Goal: Find specific page/section: Locate a particular part of the current website

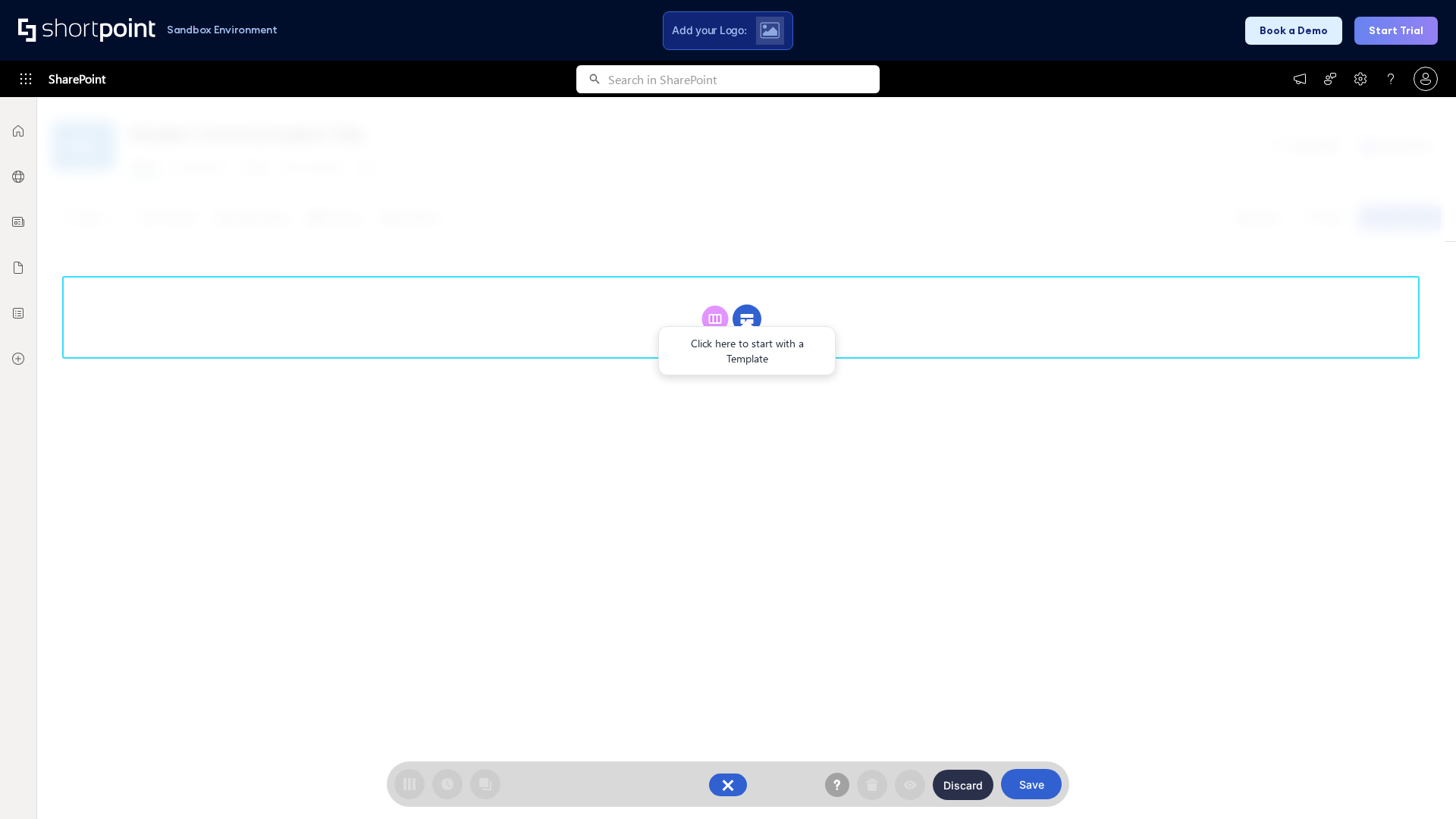
click at [747, 305] on circle at bounding box center [747, 319] width 28 height 28
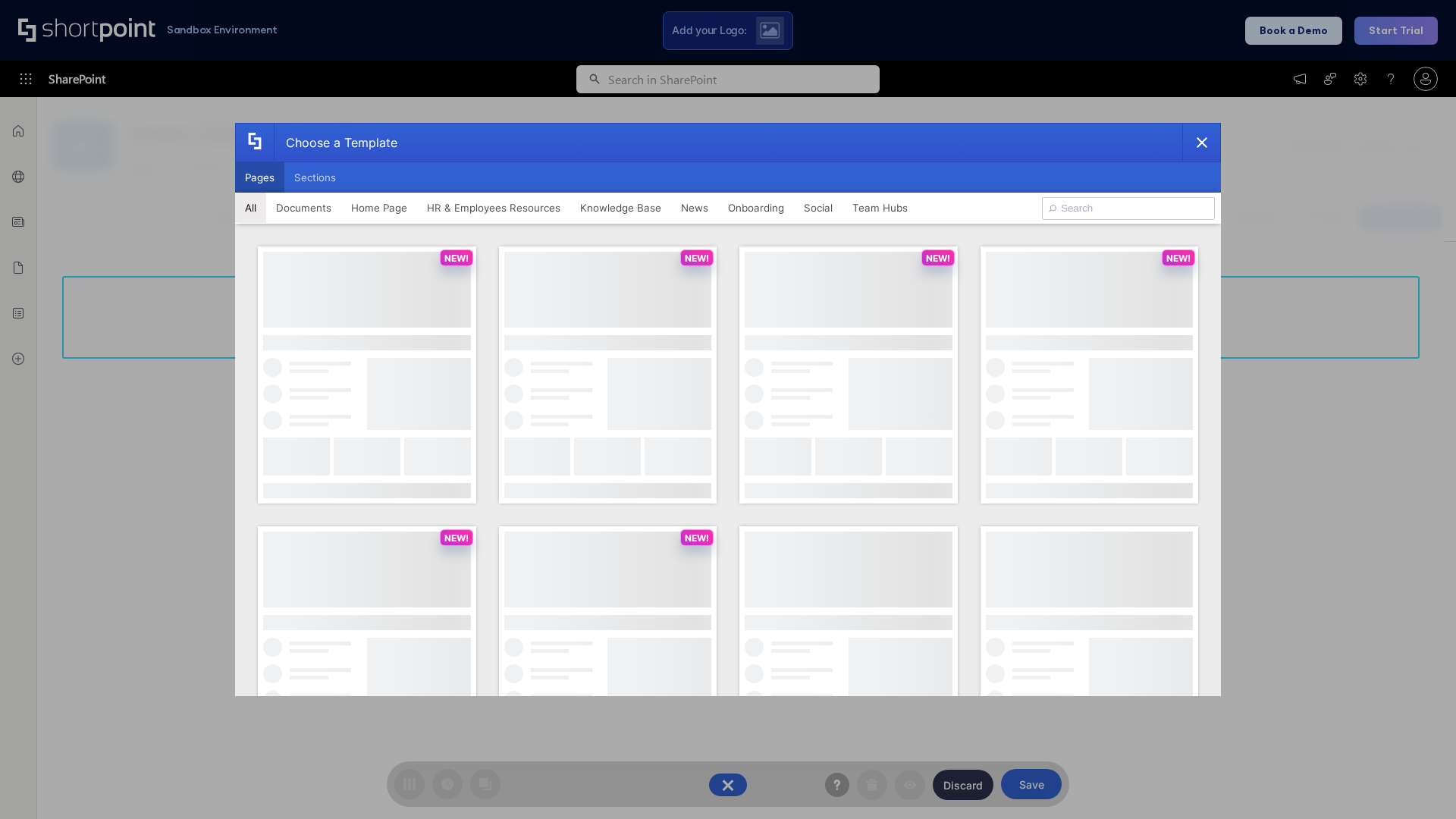
scroll to position [208, 0]
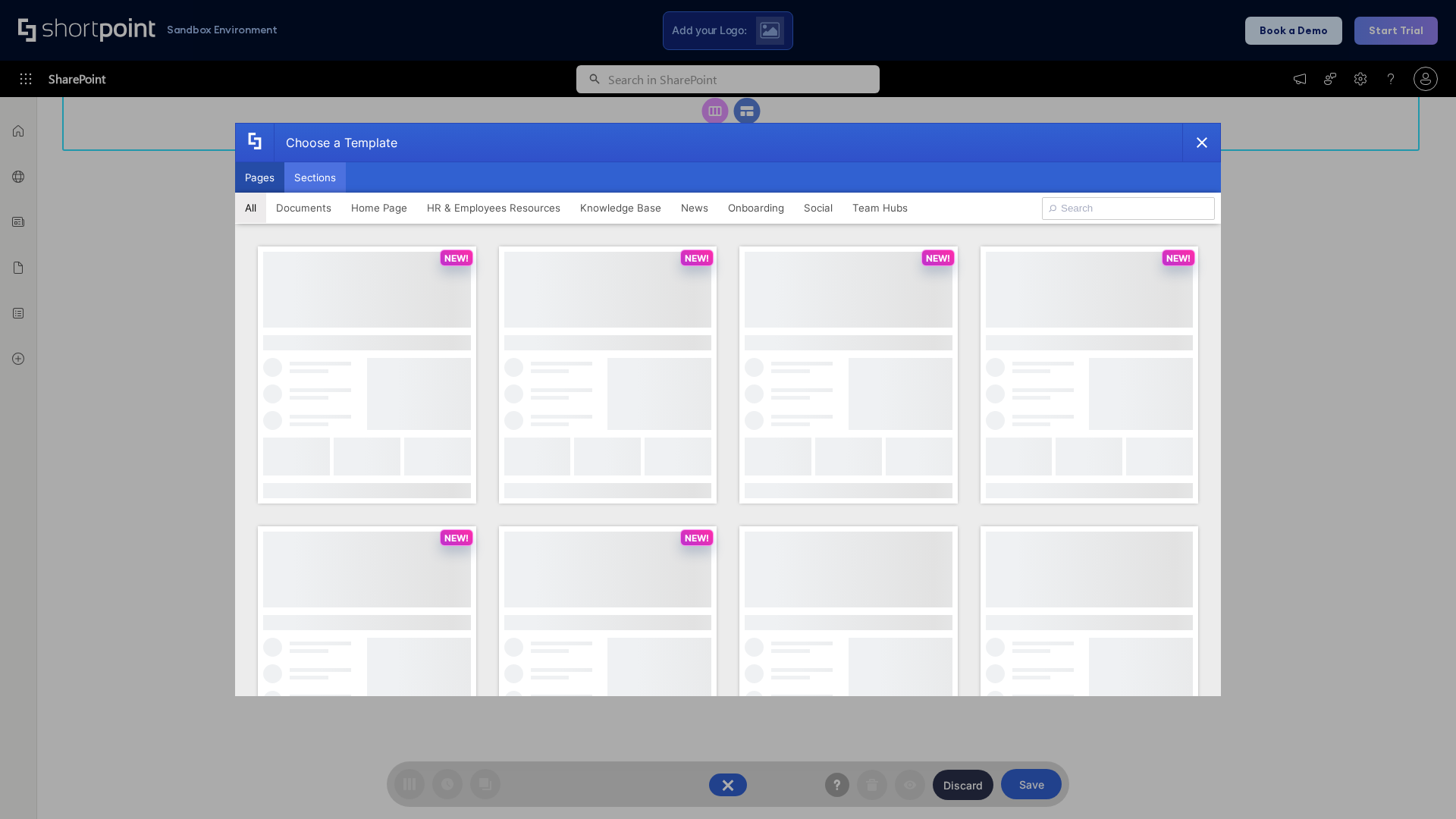
click at [315, 178] on button "Sections" at bounding box center [315, 178] width 62 height 30
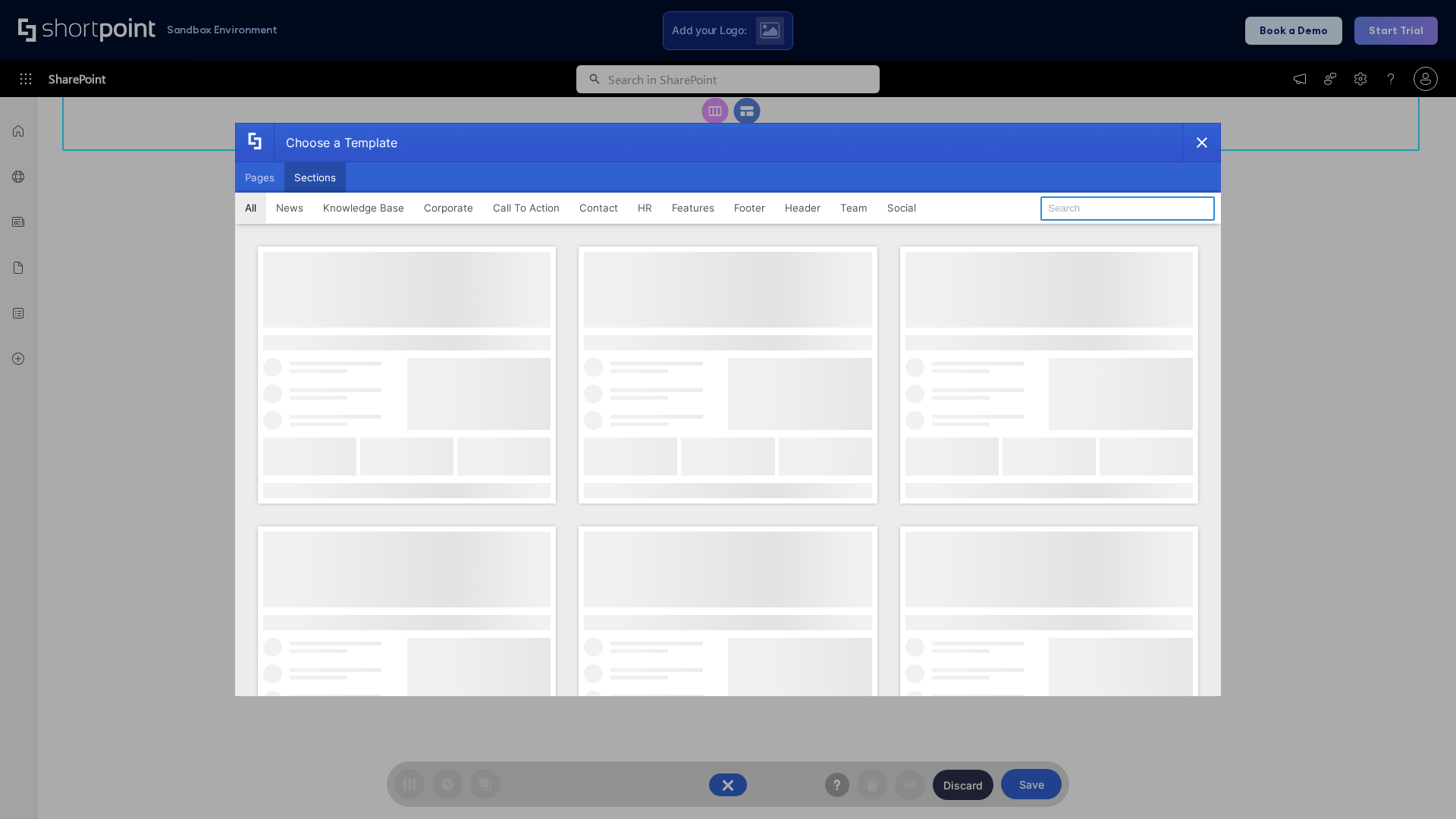
type input "Knowledge Base 3"
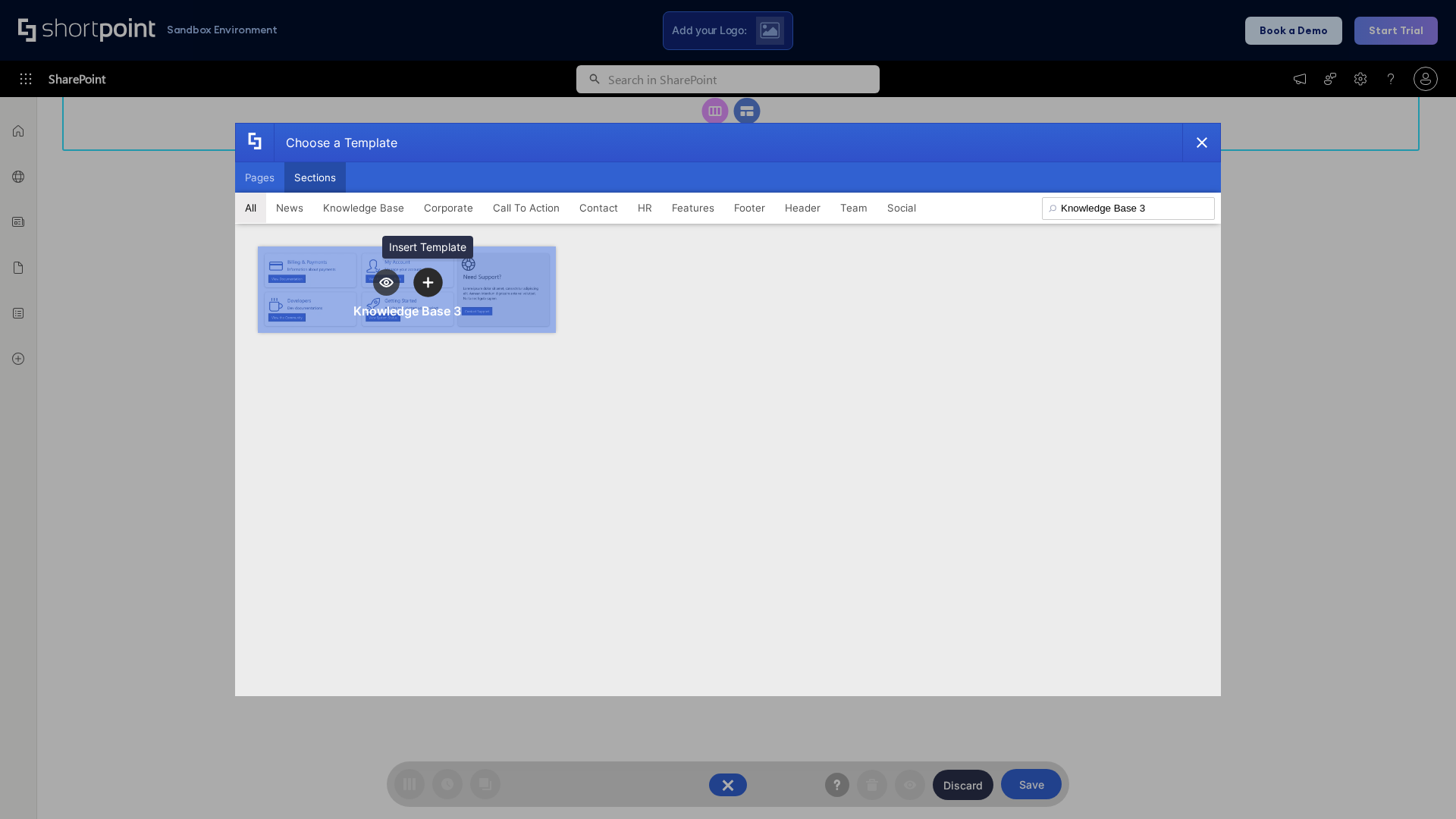
click at [428, 282] on icon "template selector" at bounding box center [427, 282] width 10 height 10
